Goal: Task Accomplishment & Management: Manage account settings

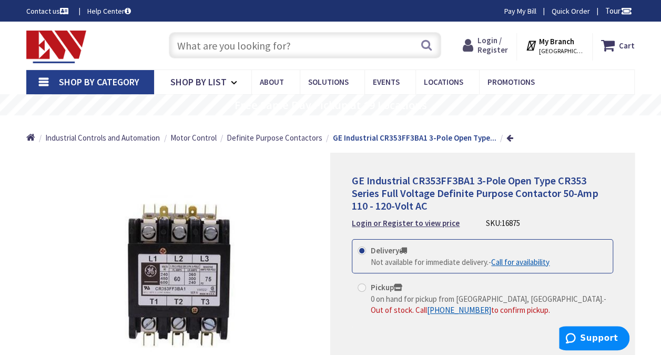
click at [501, 42] on span "Login / Register" at bounding box center [493, 44] width 31 height 19
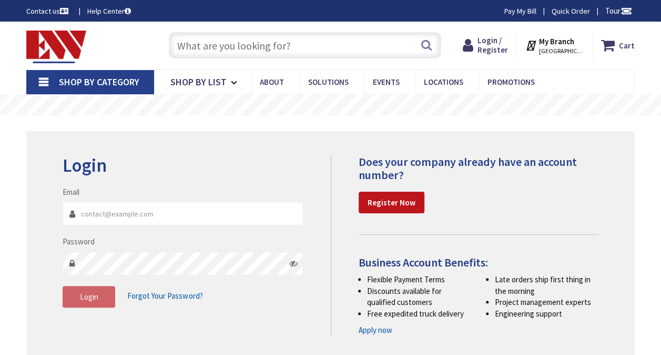
click at [107, 216] on input "Email" at bounding box center [183, 214] width 240 height 24
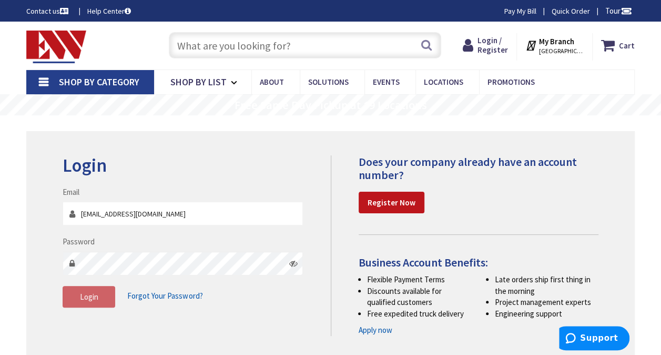
type input "sales@zinfield.com"
click at [100, 293] on button "Login" at bounding box center [89, 297] width 53 height 22
